Goal: Task Accomplishment & Management: Manage account settings

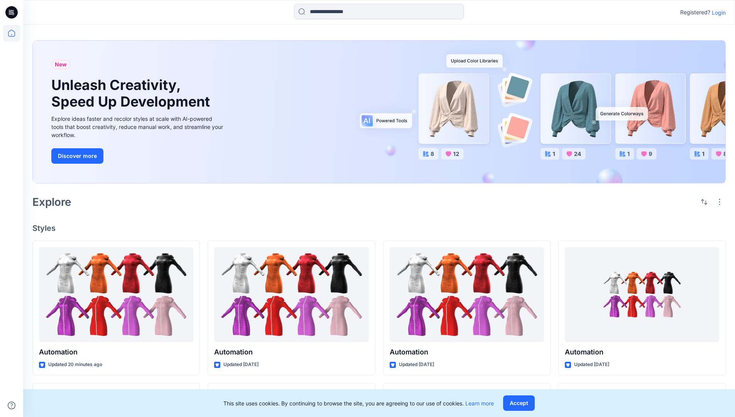
click at [717, 12] on p "Login" at bounding box center [719, 12] width 14 height 8
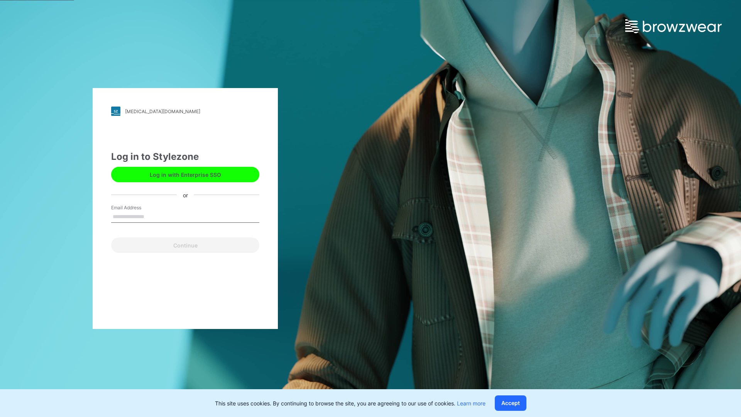
click at [152, 216] on input "Email Address" at bounding box center [185, 217] width 148 height 12
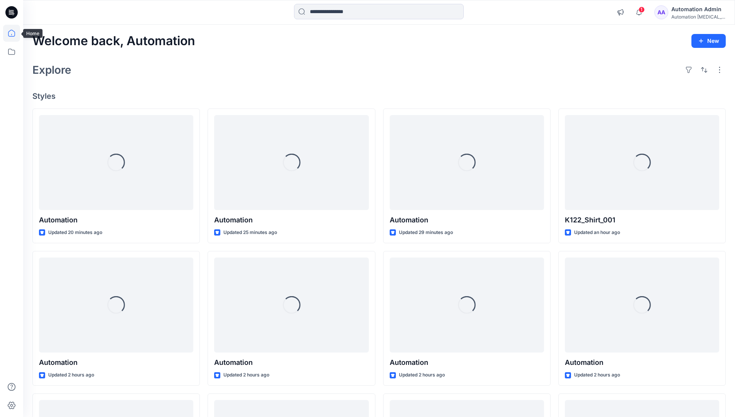
click at [15, 33] on icon at bounding box center [11, 33] width 7 height 7
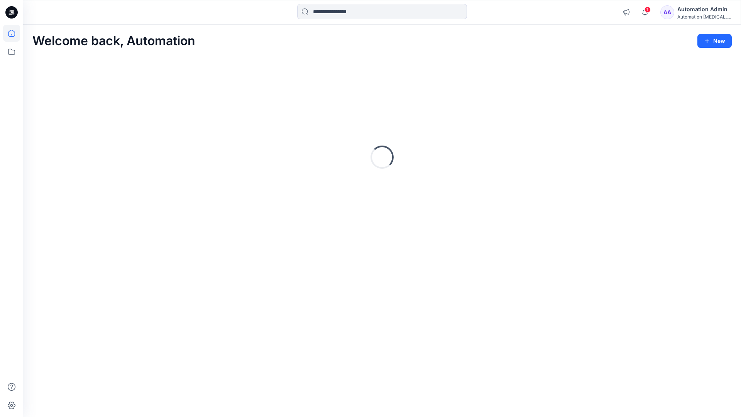
click at [698, 13] on div "Automation Admin" at bounding box center [704, 9] width 54 height 9
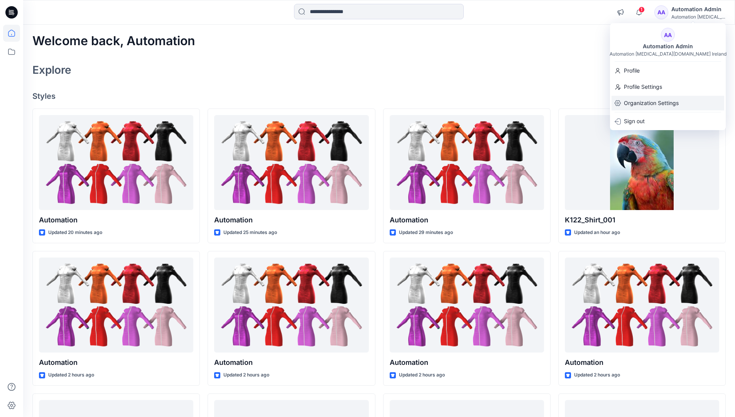
click at [653, 105] on p "Organization Settings" at bounding box center [651, 103] width 55 height 15
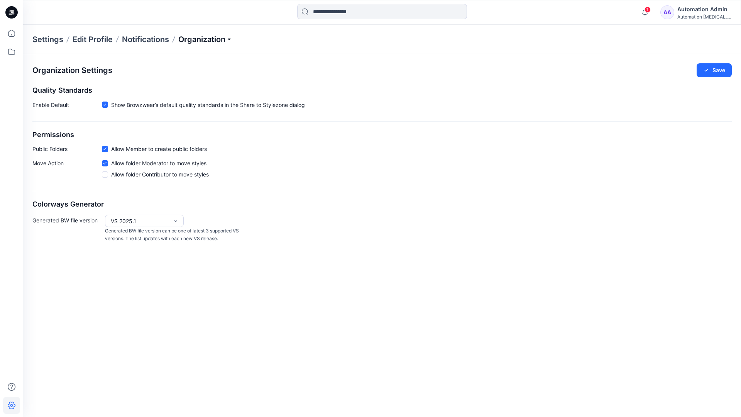
click at [220, 42] on p "Organization" at bounding box center [205, 39] width 54 height 11
click at [218, 39] on p "Organization" at bounding box center [205, 39] width 54 height 11
click at [105, 150] on icon at bounding box center [104, 148] width 3 height 3
click at [719, 71] on button "Save" at bounding box center [714, 70] width 35 height 14
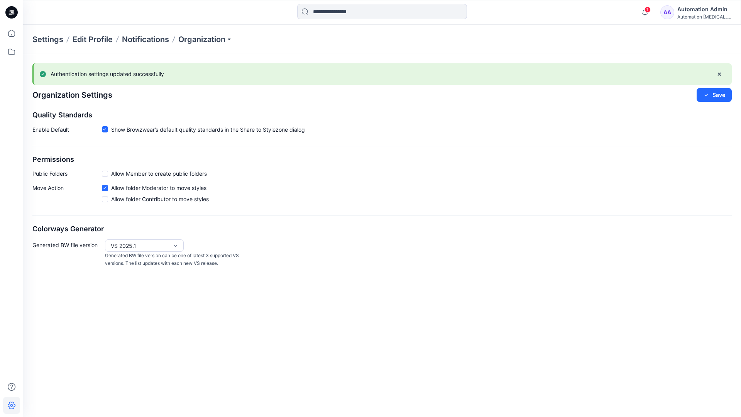
click at [106, 173] on span at bounding box center [105, 174] width 6 height 6
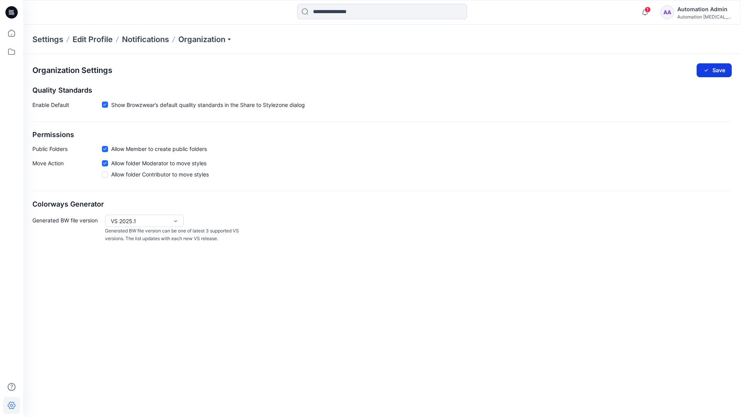
click at [719, 69] on button "Save" at bounding box center [714, 70] width 35 height 14
click at [105, 105] on icon at bounding box center [104, 104] width 3 height 3
click at [715, 68] on button "Save" at bounding box center [714, 70] width 35 height 14
click at [105, 106] on span at bounding box center [105, 105] width 6 height 6
click at [722, 67] on button "Save" at bounding box center [714, 70] width 35 height 14
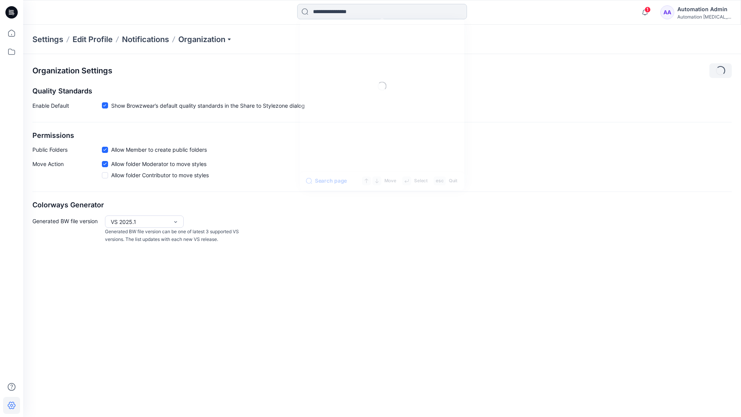
click at [349, 12] on input at bounding box center [382, 11] width 170 height 15
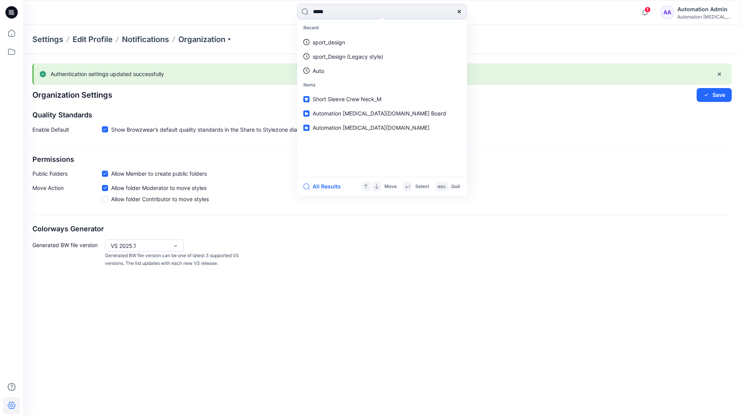
type input "****"
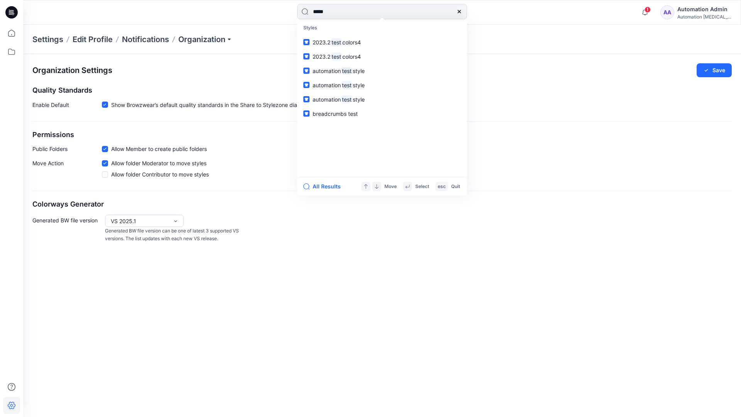
click at [460, 12] on icon at bounding box center [459, 11] width 6 height 6
click at [432, 8] on input at bounding box center [382, 11] width 170 height 15
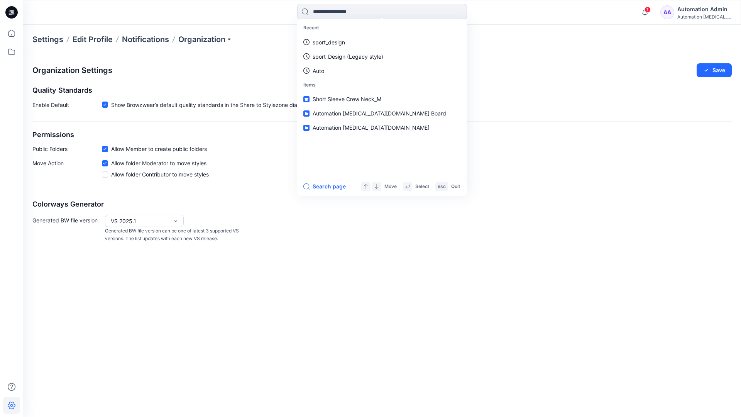
click at [695, 8] on div "Automation Admin" at bounding box center [704, 9] width 54 height 9
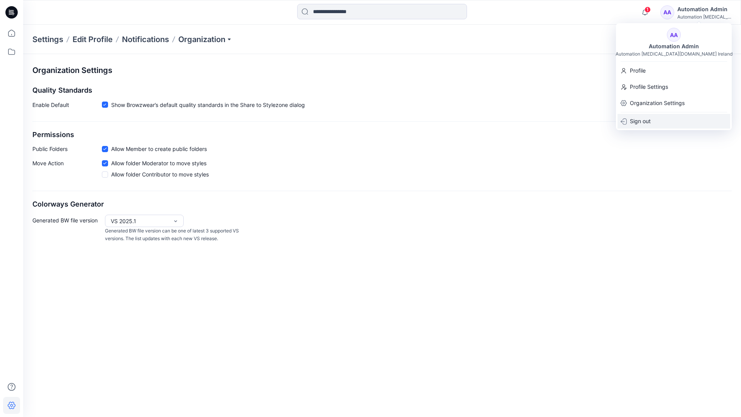
click at [652, 119] on div "Sign out" at bounding box center [673, 121] width 113 height 15
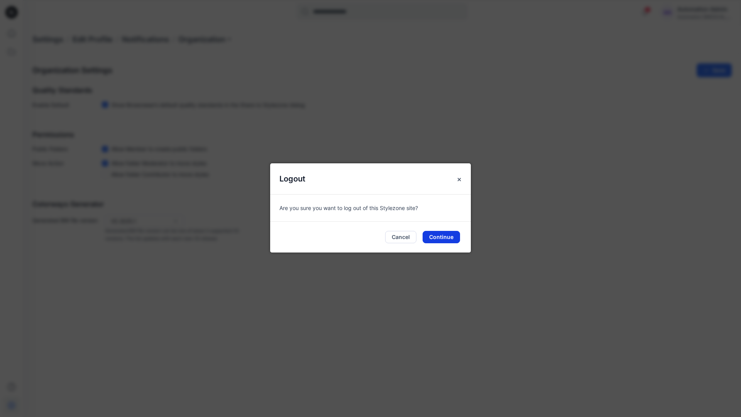
click at [442, 233] on button "Continue" at bounding box center [441, 237] width 37 height 12
